Goal: Task Accomplishment & Management: Manage account settings

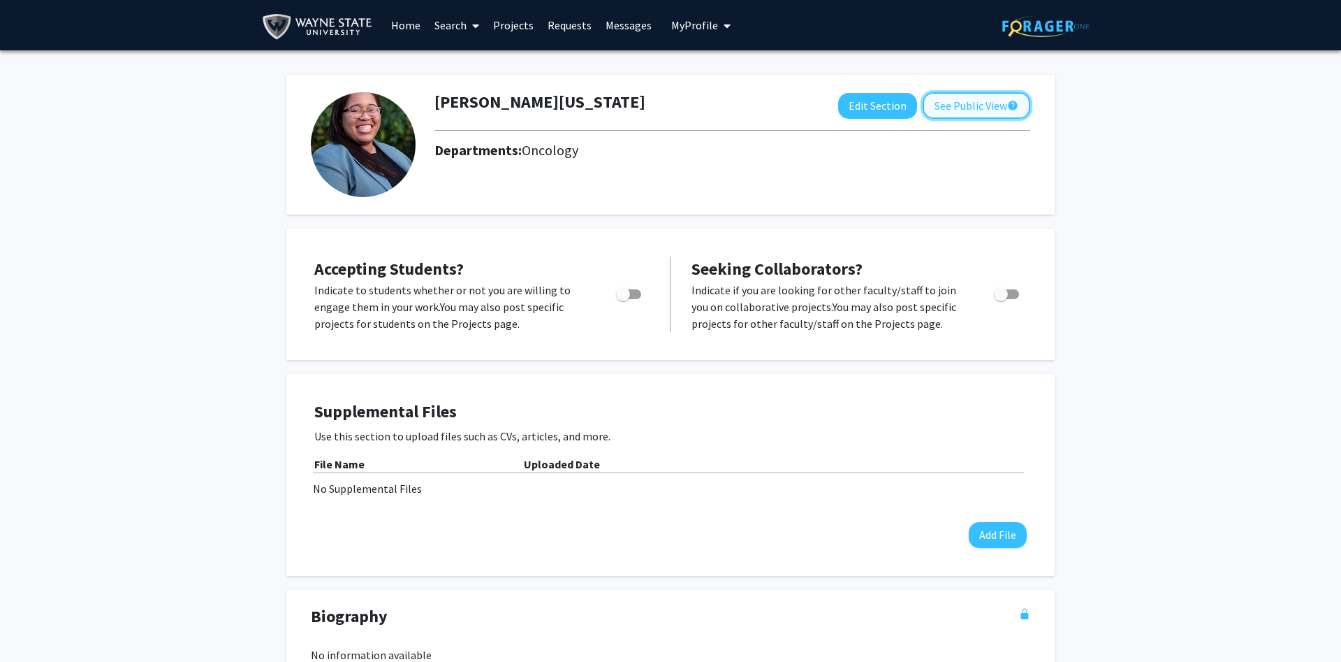
click at [988, 102] on button "See Public View help" at bounding box center [977, 105] width 108 height 27
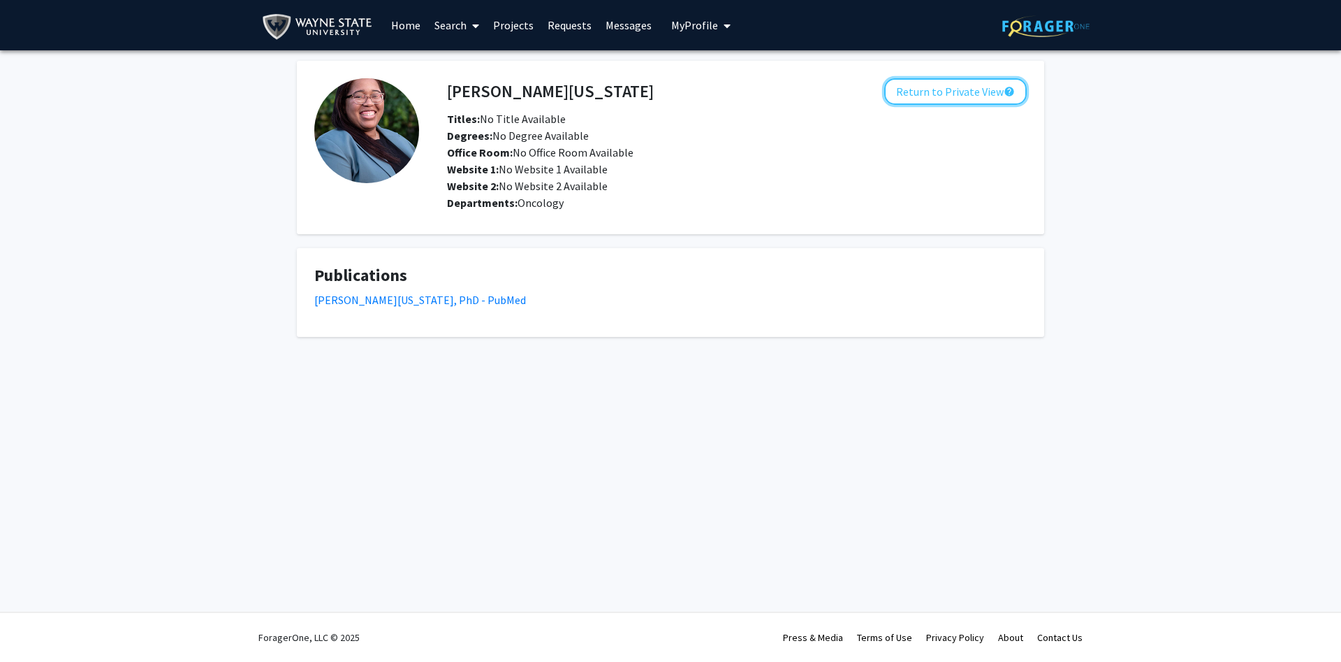
click at [988, 102] on button "Return to Private View help" at bounding box center [955, 91] width 143 height 27
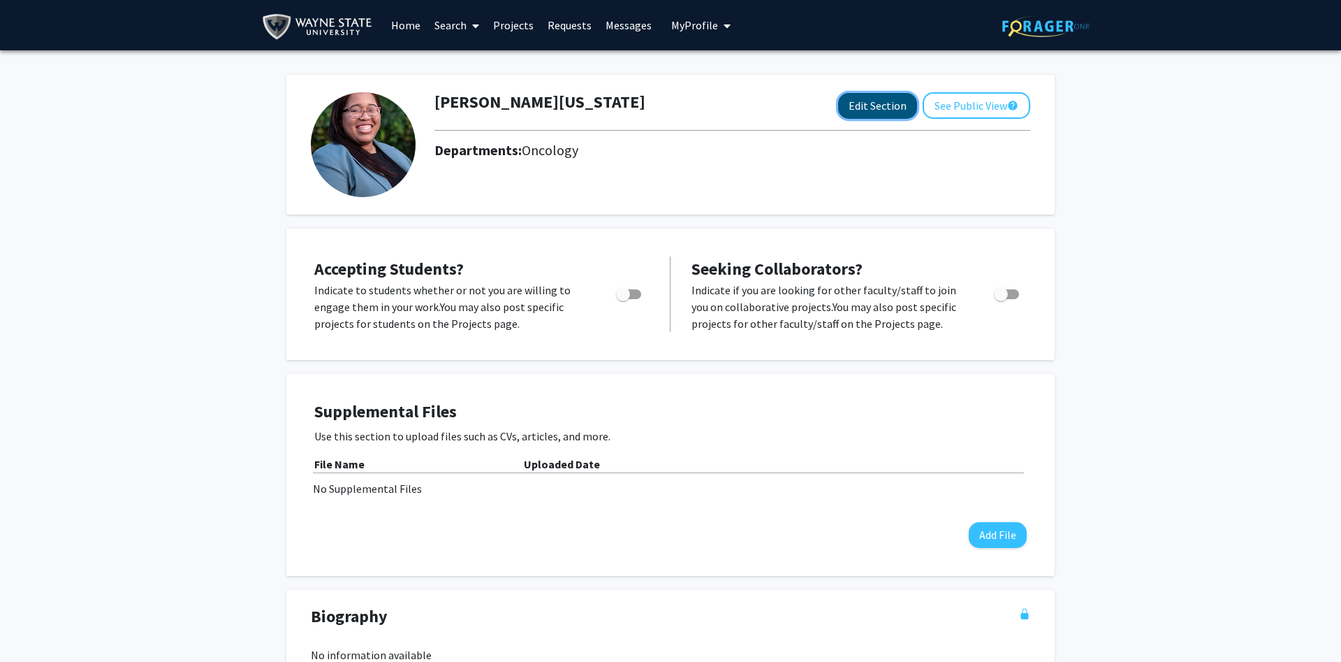
click at [870, 108] on button "Edit Section" at bounding box center [877, 106] width 79 height 26
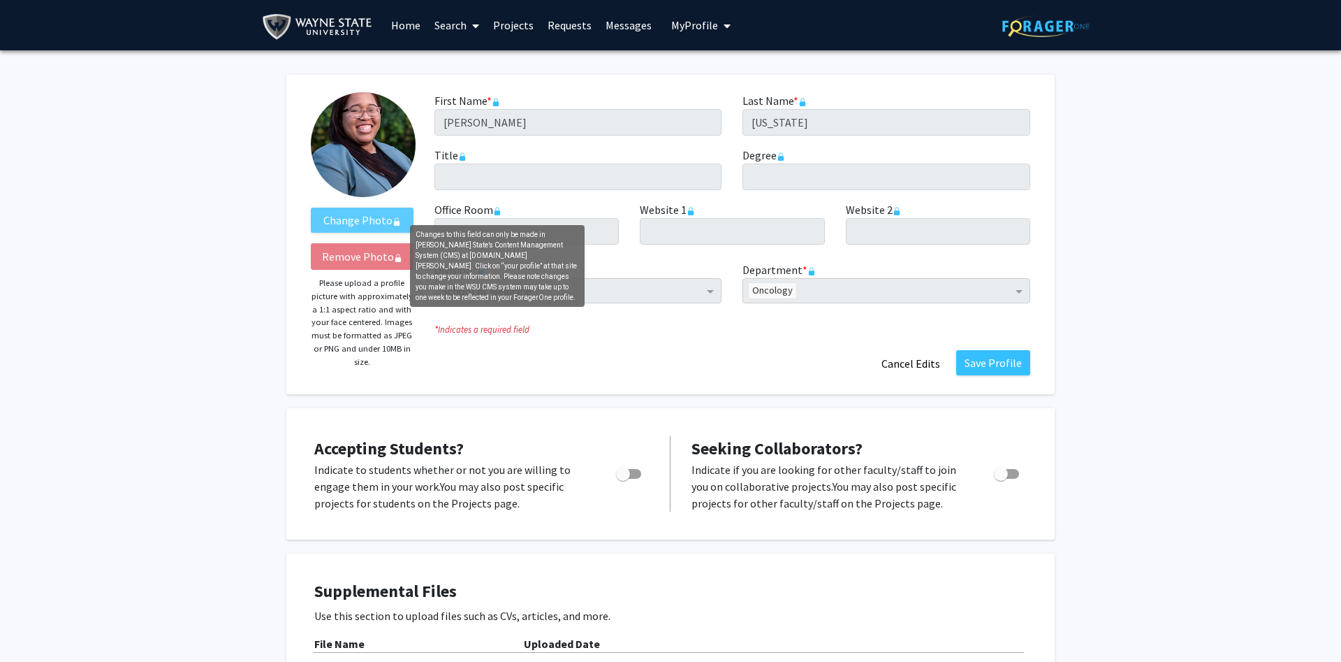
click at [495, 209] on icon "Changes to this field can only be made in Wayne State’s Content Management Syst…" at bounding box center [497, 211] width 8 height 8
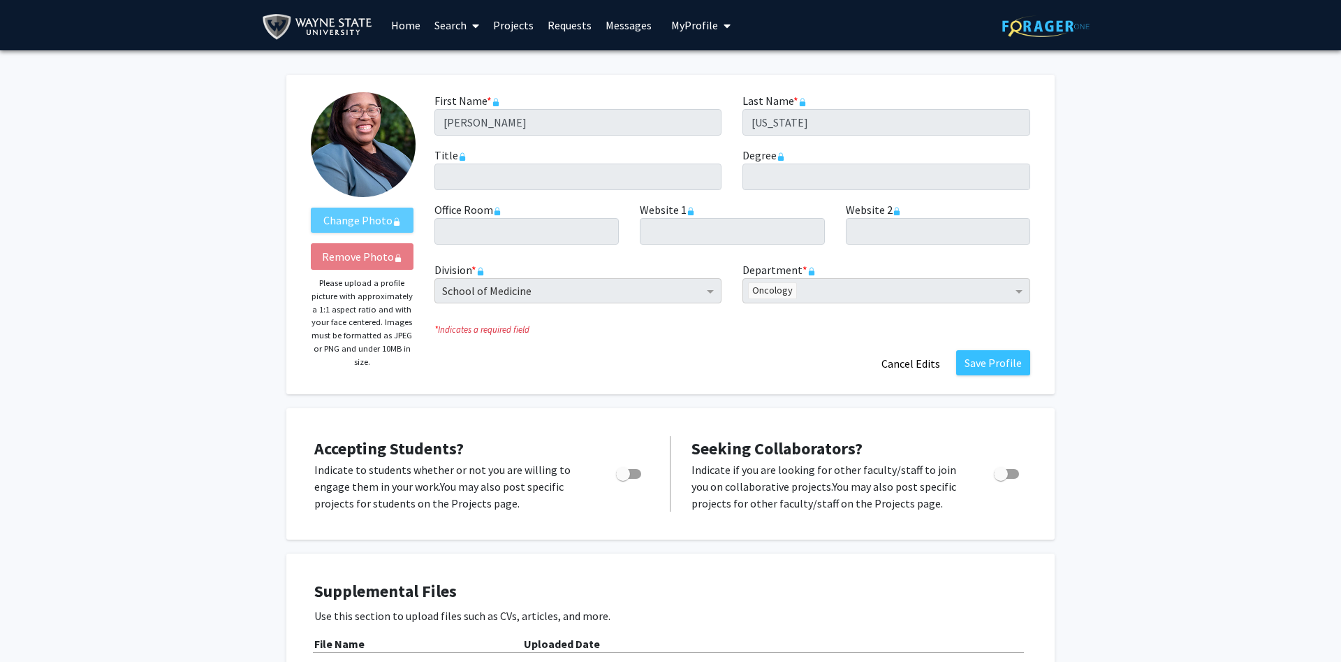
click at [706, 26] on span "My Profile" at bounding box center [694, 25] width 47 height 14
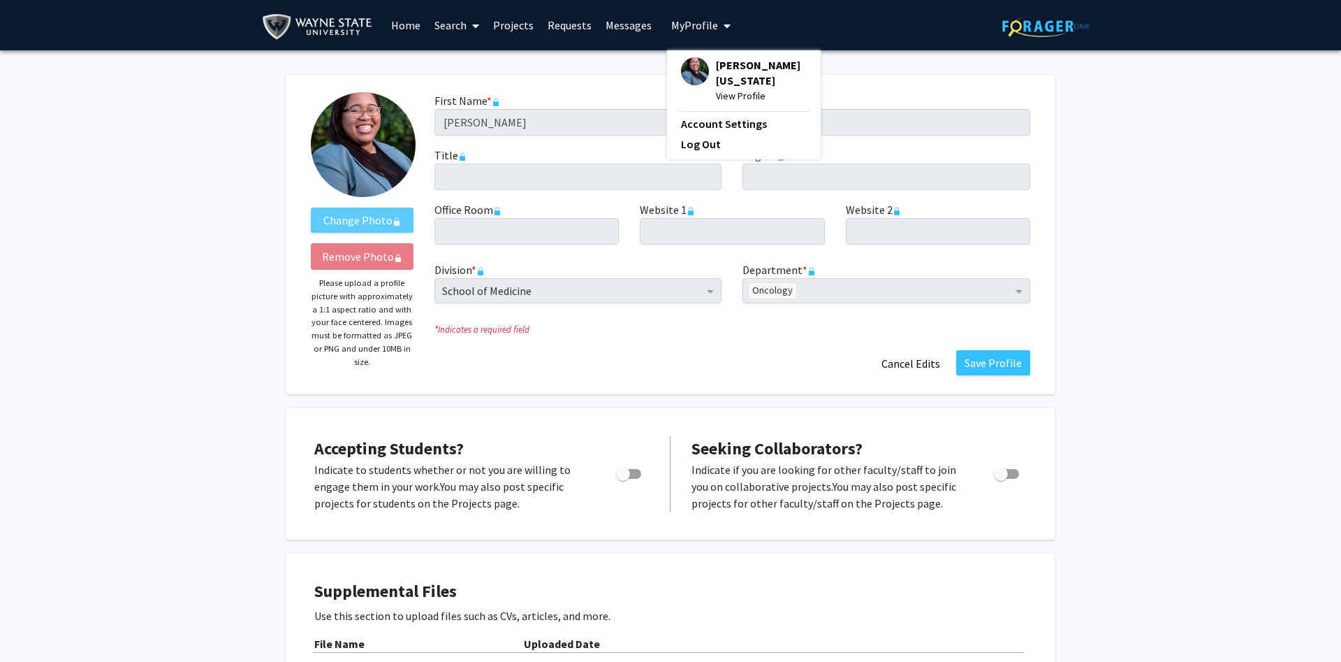
click at [720, 63] on span "[PERSON_NAME][US_STATE]" at bounding box center [761, 72] width 91 height 31
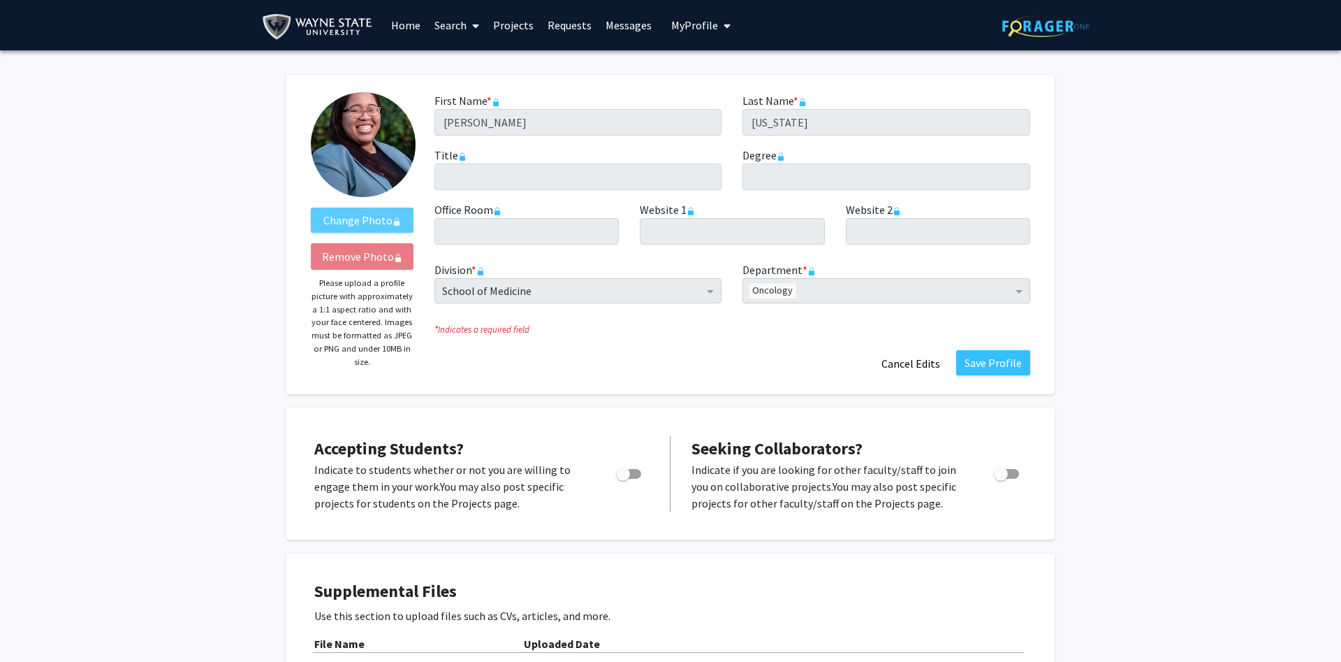
click at [712, 17] on button "My Profile" at bounding box center [701, 25] width 68 height 50
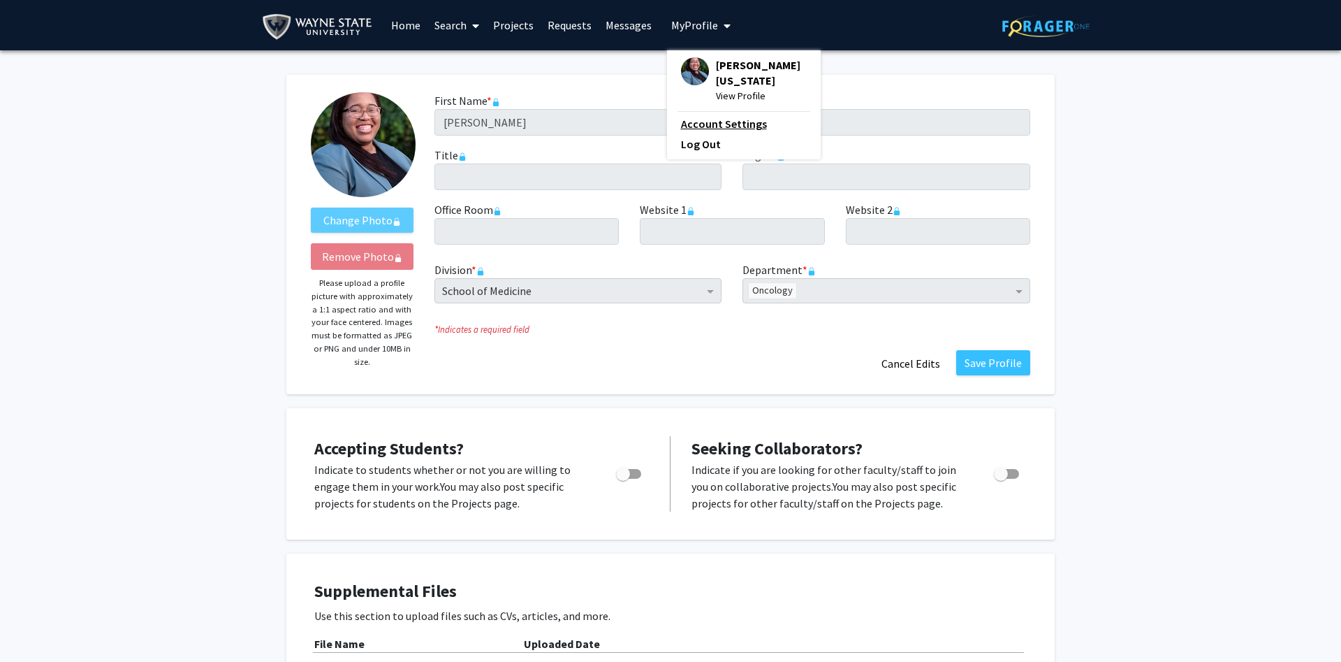
click at [704, 115] on link "Account Settings" at bounding box center [744, 123] width 126 height 17
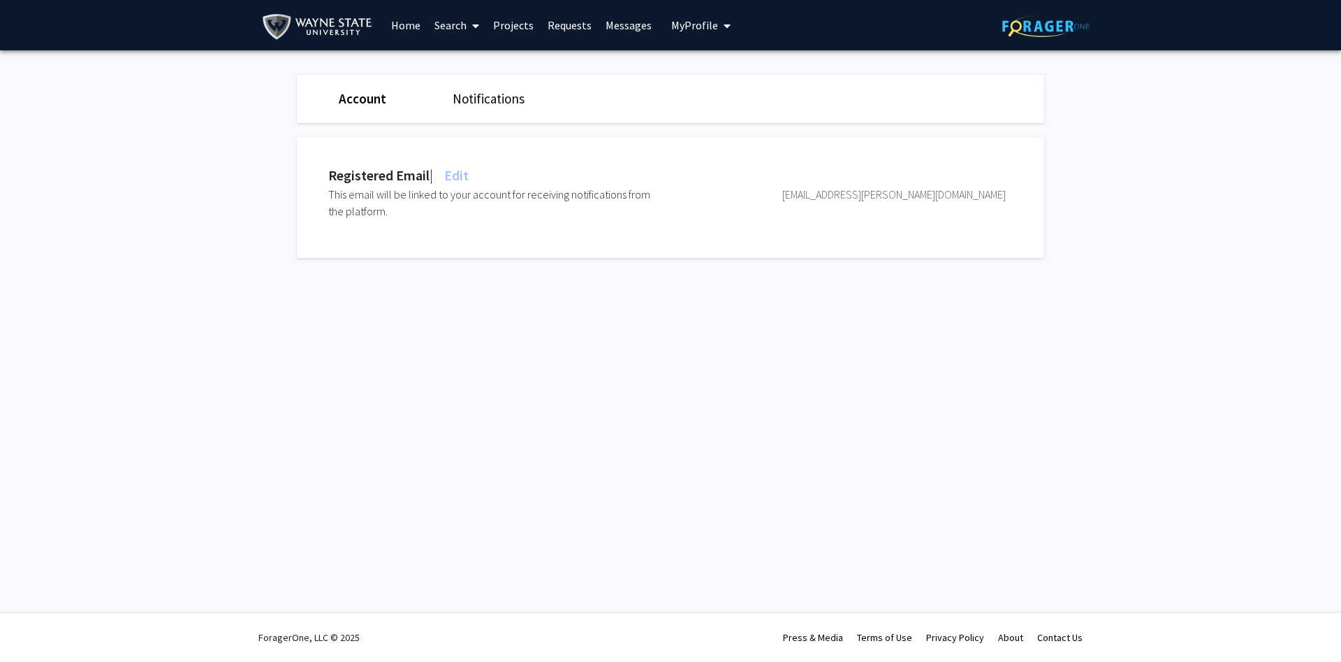
click at [687, 29] on span "My Profile" at bounding box center [694, 25] width 47 height 14
click at [727, 62] on span "[PERSON_NAME][US_STATE]" at bounding box center [761, 72] width 91 height 31
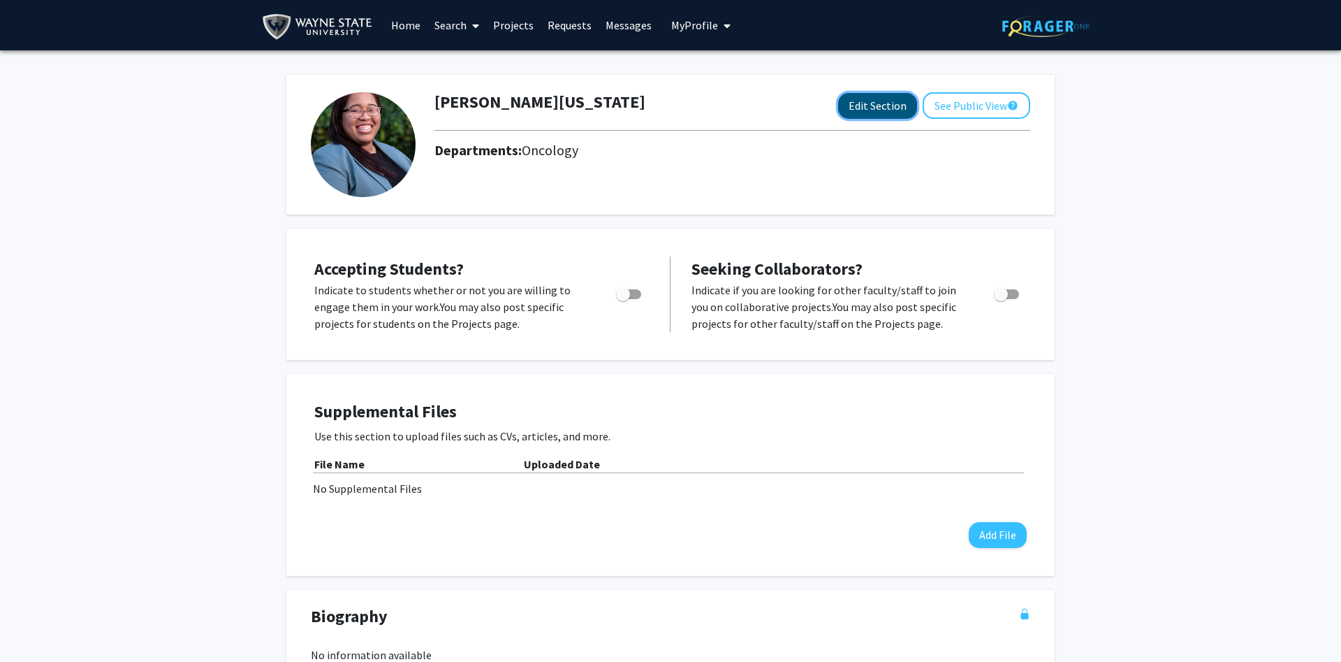
click at [884, 102] on button "Edit Section" at bounding box center [877, 106] width 79 height 26
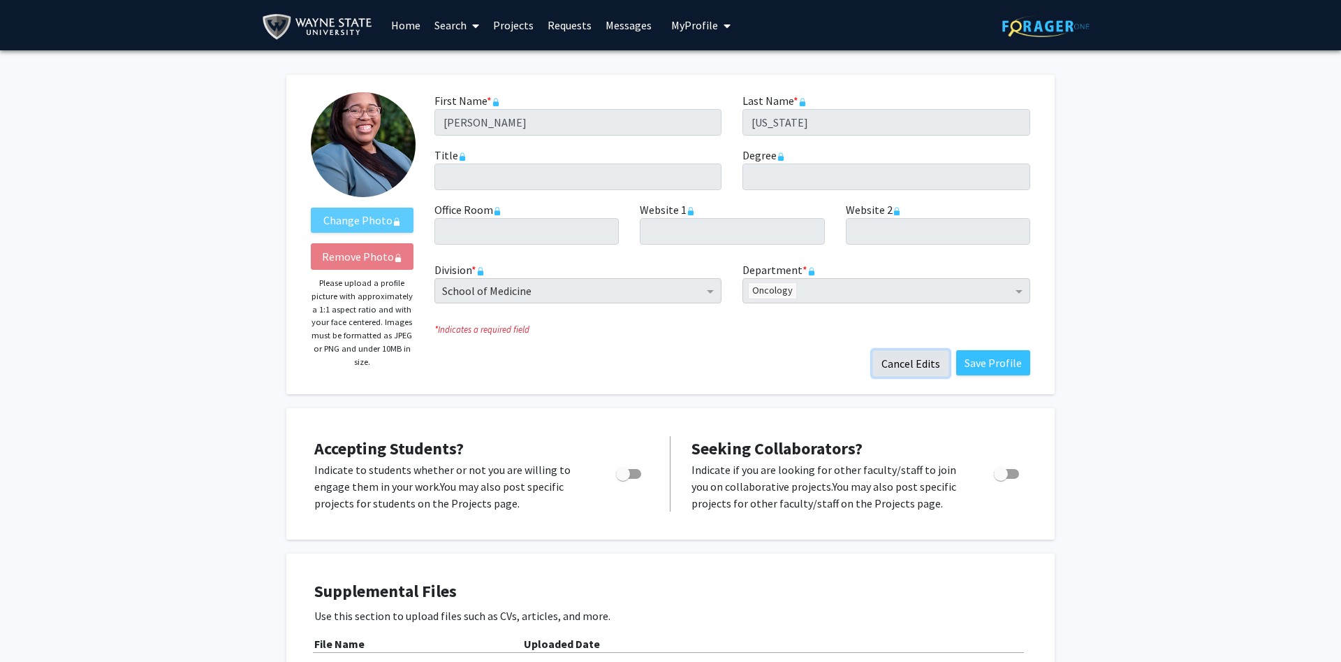
click at [925, 359] on button "Cancel Edits" at bounding box center [911, 363] width 77 height 27
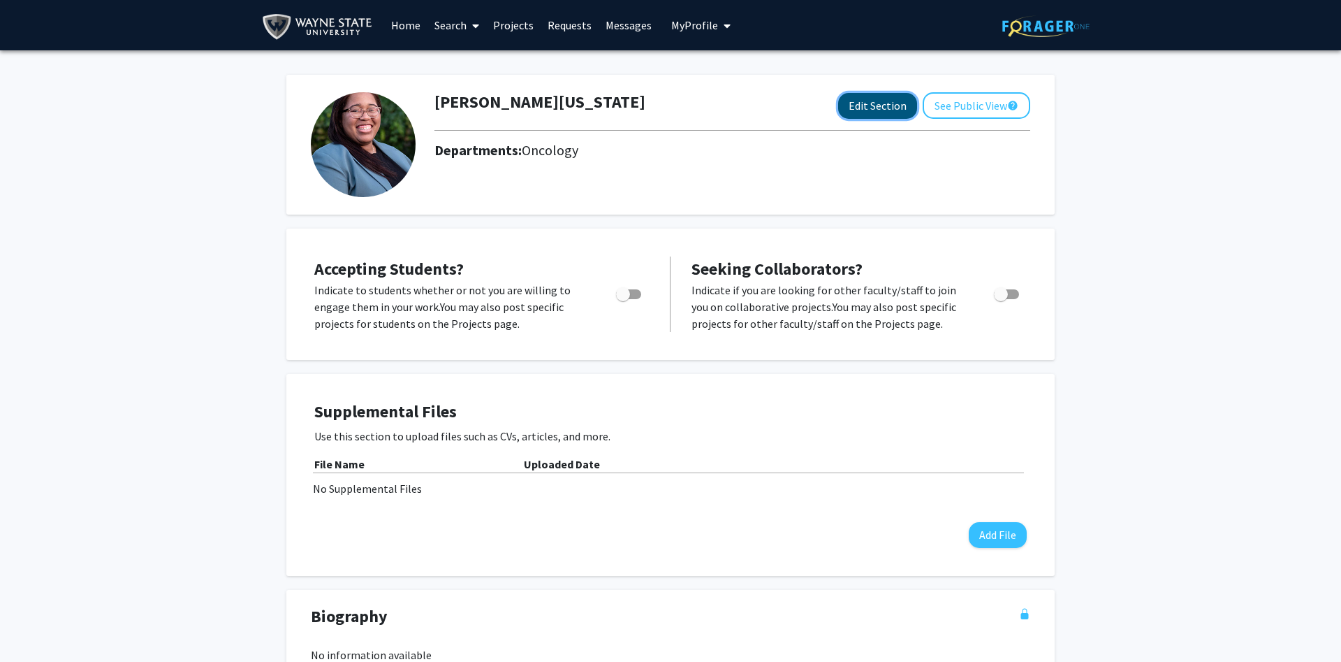
click at [865, 103] on button "Edit Section" at bounding box center [877, 106] width 79 height 26
